Goal: Task Accomplishment & Management: Manage account settings

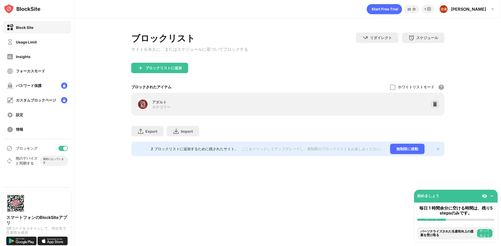
click at [481, 29] on div "ブロックリスト サイトを永久に、またはスケジュールに基づいてブロックする リダイレクト クリックしてリダイレクトのウェブサイトを設定する スケジュール ブロッ…" at bounding box center [287, 94] width 426 height 153
click at [46, 74] on div "フォーカスモード" at bounding box center [37, 71] width 68 height 13
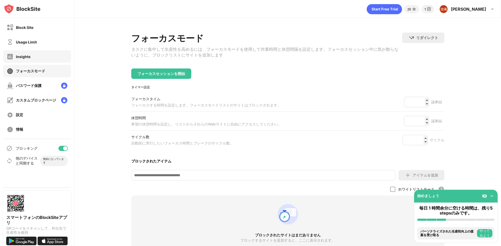
click at [45, 61] on div "Insights" at bounding box center [37, 56] width 68 height 13
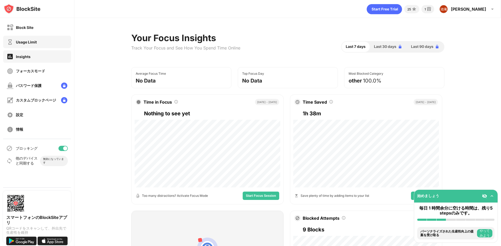
click at [36, 47] on div "Usage Limit" at bounding box center [37, 42] width 68 height 13
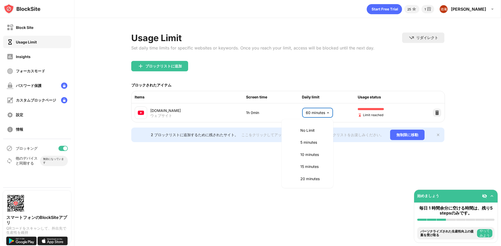
click at [324, 111] on body "Block Site Usage Limit Insights フォーカスモード パスワード保護 カスタムブロックページ 設定 情報 ブロッキング 他のデバイ…" at bounding box center [250, 123] width 501 height 246
click at [306, 182] on li "2 hours" at bounding box center [307, 178] width 45 height 12
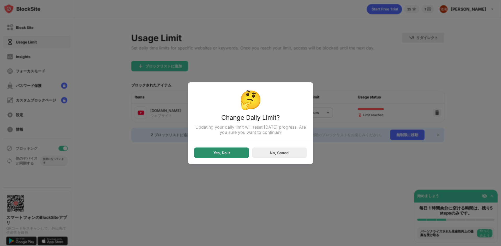
click at [233, 152] on div "Yes, Do It" at bounding box center [221, 153] width 55 height 10
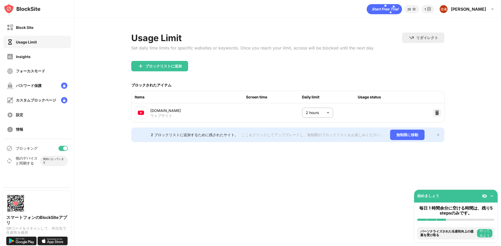
click at [317, 115] on body "Block Site Usage Limit Insights フォーカスモード パスワード保護 カスタムブロックページ 設定 情報 ブロッキング 他のデバイ…" at bounding box center [250, 123] width 501 height 246
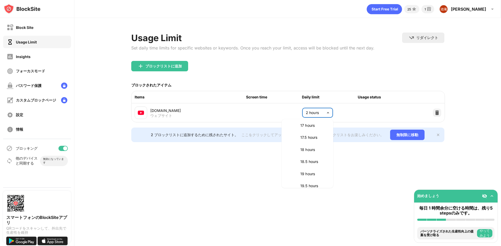
scroll to position [656, 0]
click at [308, 167] on p "23.5 hours" at bounding box center [313, 165] width 27 height 6
type input "****"
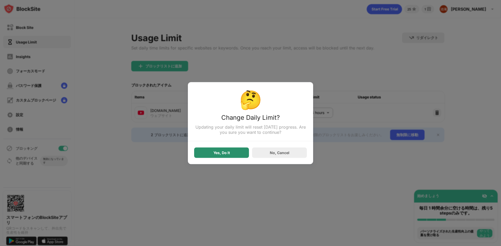
click at [230, 154] on div "Yes, Do It" at bounding box center [221, 153] width 55 height 10
